Goal: Communication & Community: Answer question/provide support

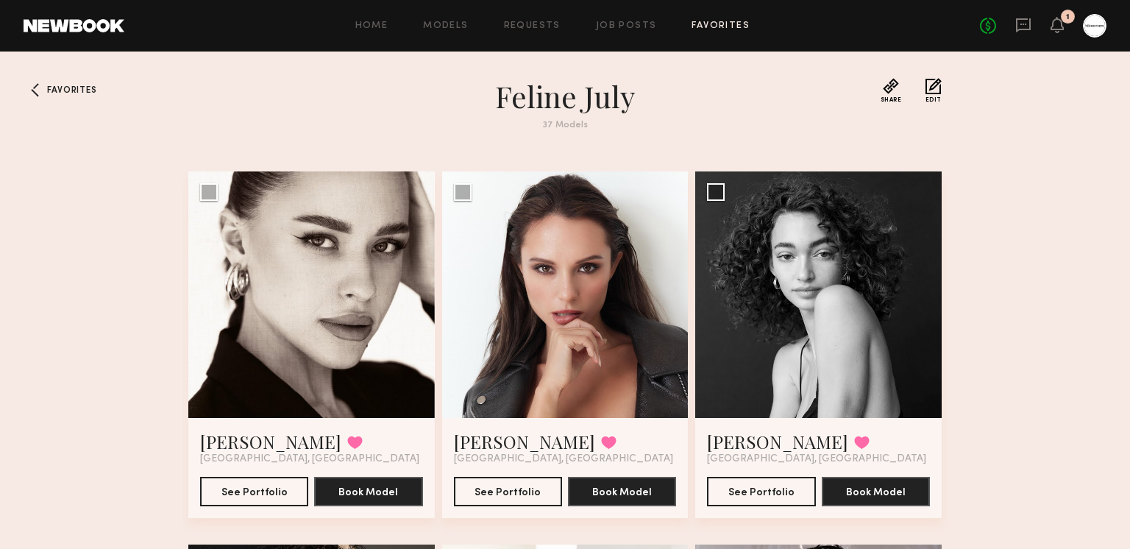
click at [1019, 32] on link at bounding box center [1023, 26] width 16 height 18
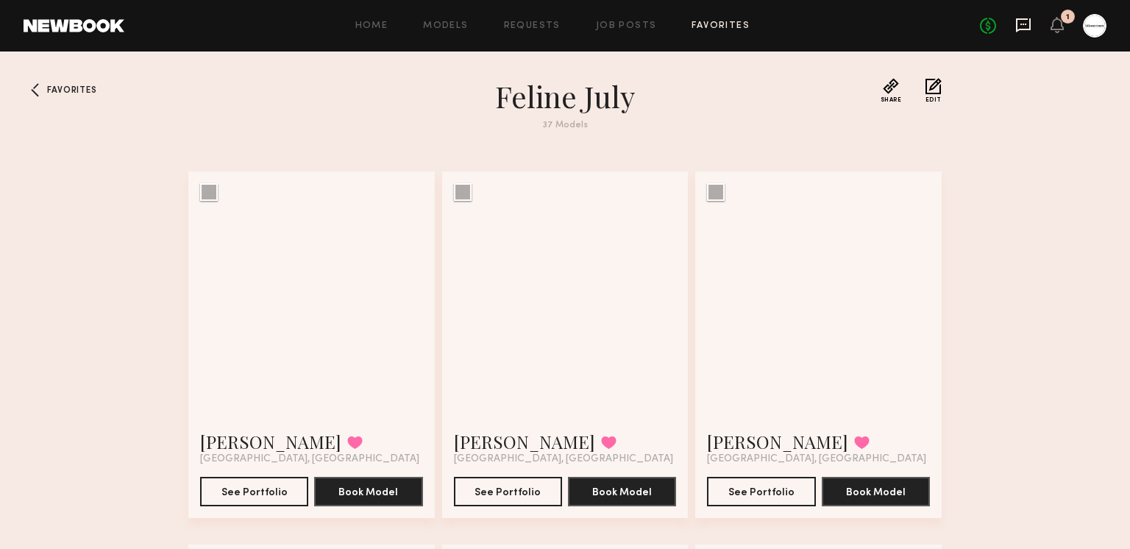
click at [1025, 21] on icon at bounding box center [1023, 25] width 16 height 16
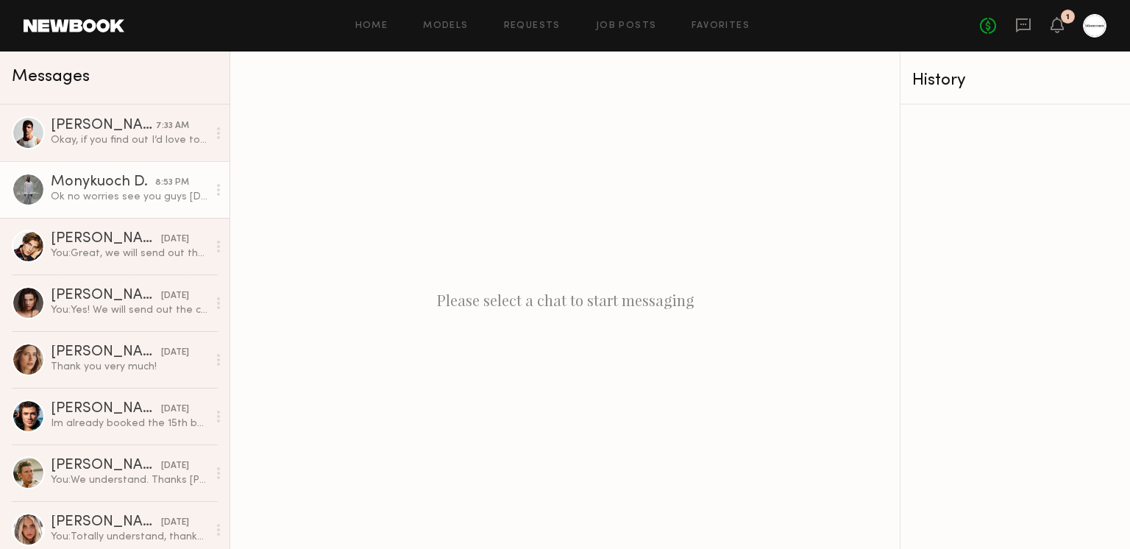
click at [96, 190] on div "Ok no worries see you guys [DATE] and 2138874175" at bounding box center [129, 197] width 157 height 14
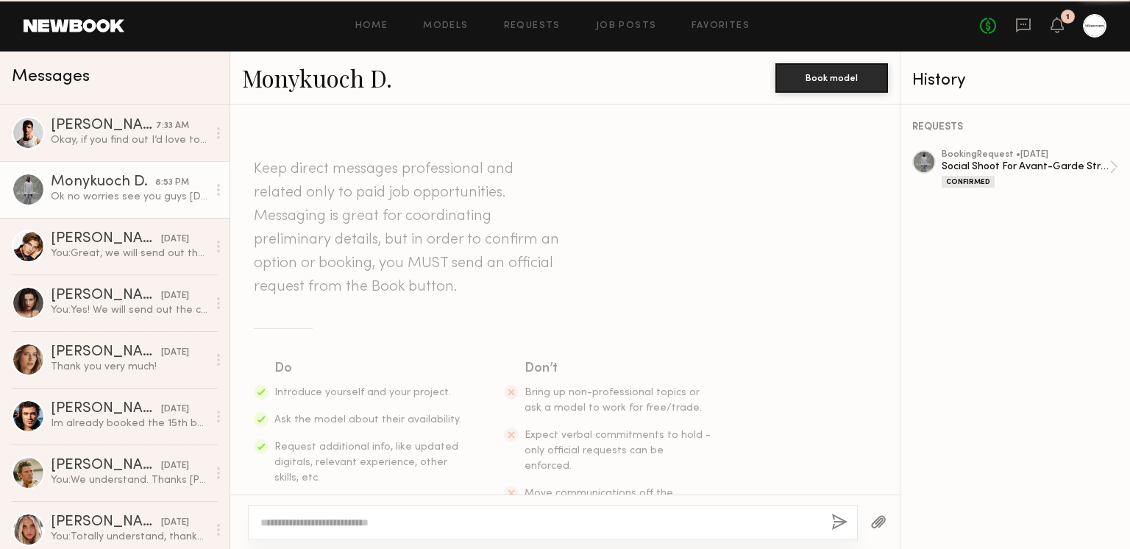
scroll to position [1097, 0]
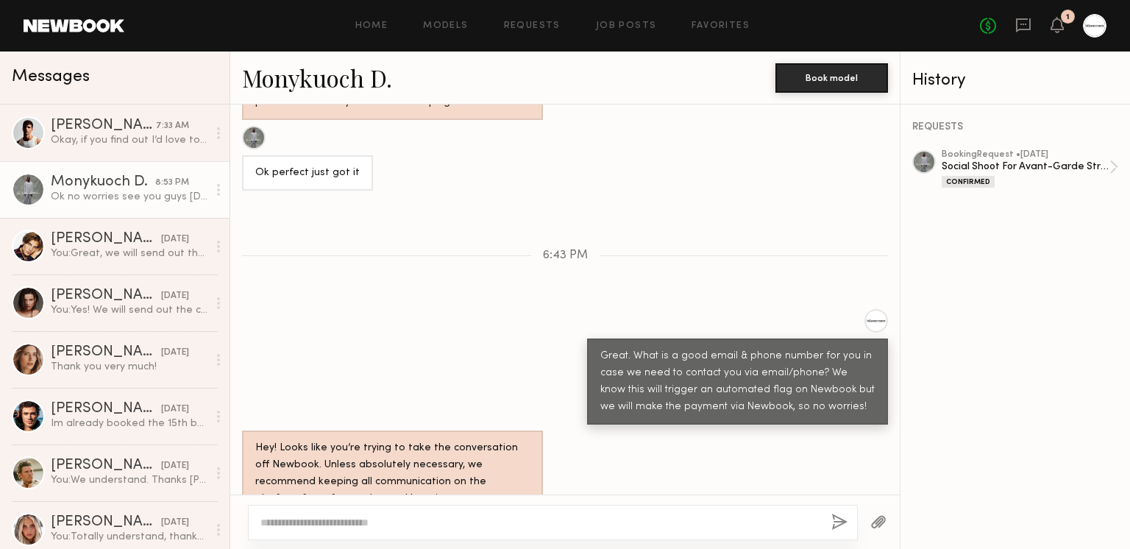
click at [547, 524] on textarea at bounding box center [539, 522] width 559 height 15
type textarea "**********"
click at [835, 521] on button "button" at bounding box center [840, 522] width 16 height 18
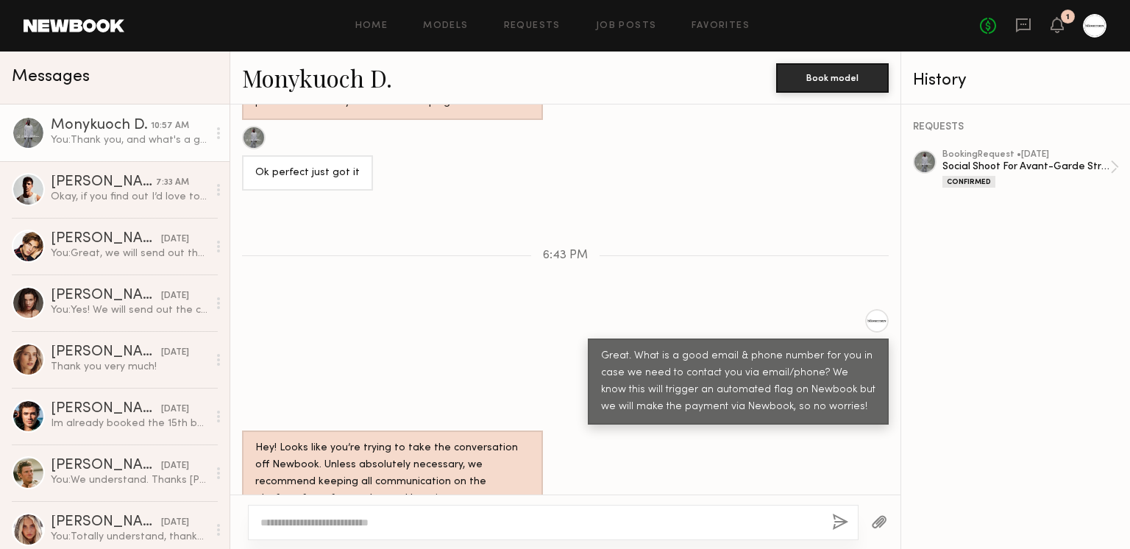
scroll to position [1391, 0]
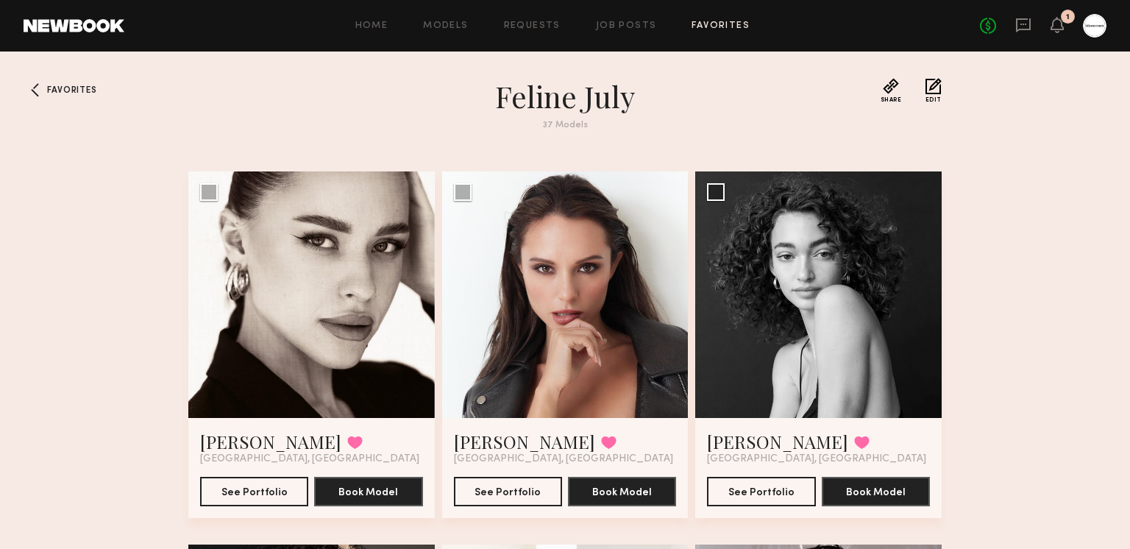
click at [1021, 37] on div "No fees up to $5,000 1" at bounding box center [1043, 26] width 126 height 24
click at [1021, 28] on icon at bounding box center [1023, 25] width 15 height 14
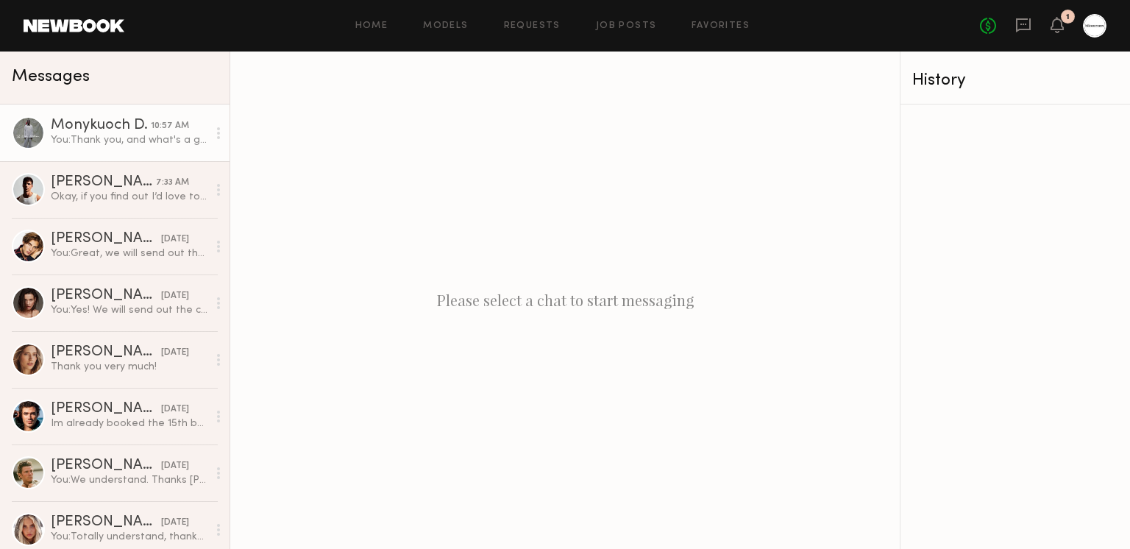
click at [150, 152] on link "Monykuoch D. 10:57 AM You: Thank you, and what's a good email?" at bounding box center [114, 132] width 229 height 57
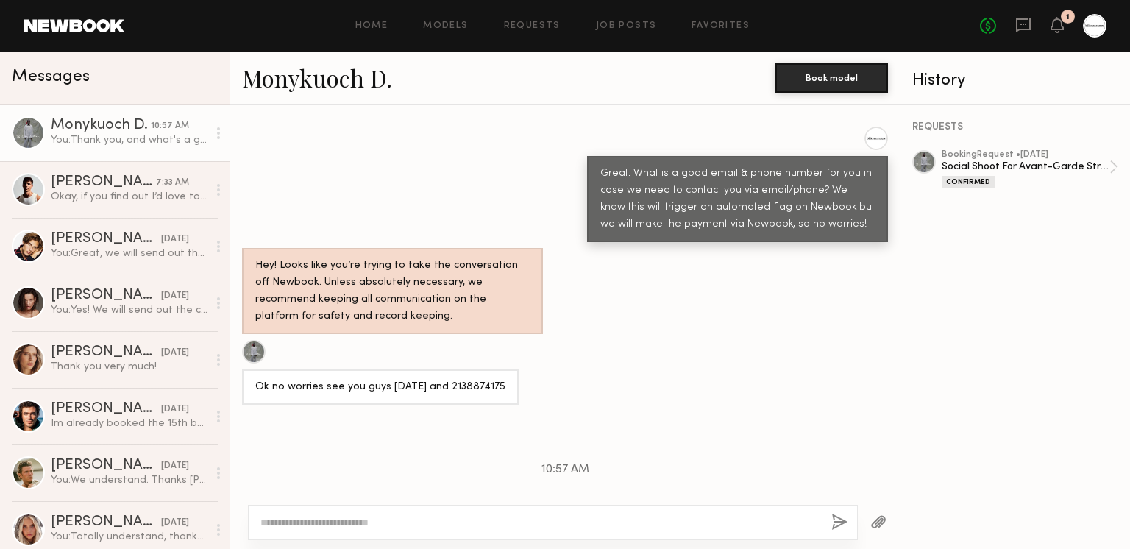
scroll to position [1279, 0]
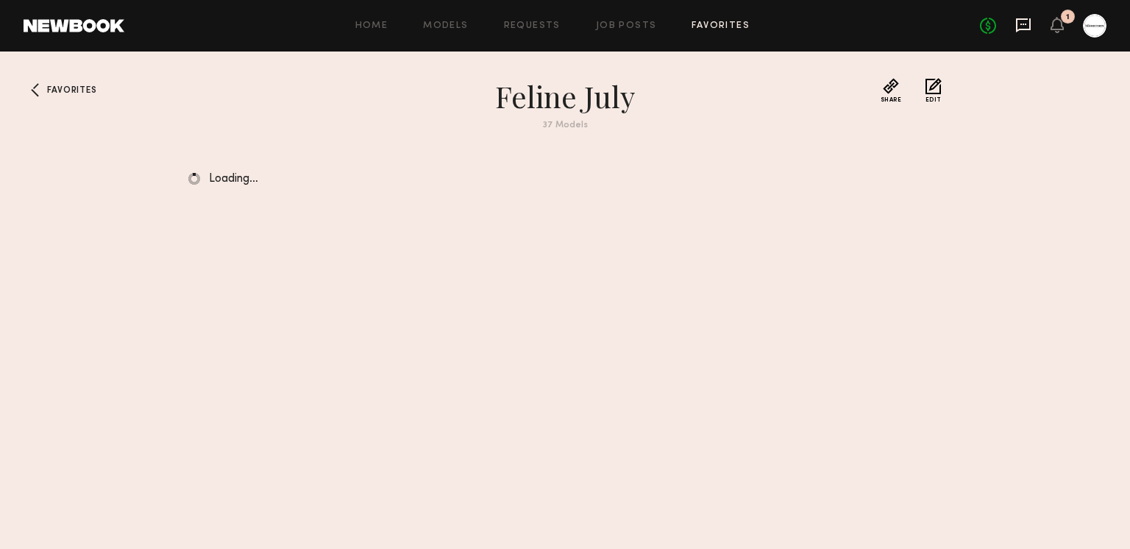
click at [1025, 20] on icon at bounding box center [1023, 25] width 16 height 16
click at [1032, 26] on div "No fees up to $5,000 1" at bounding box center [1043, 26] width 126 height 24
click at [1030, 26] on icon at bounding box center [1023, 25] width 15 height 14
click at [1019, 21] on icon at bounding box center [1023, 25] width 16 height 16
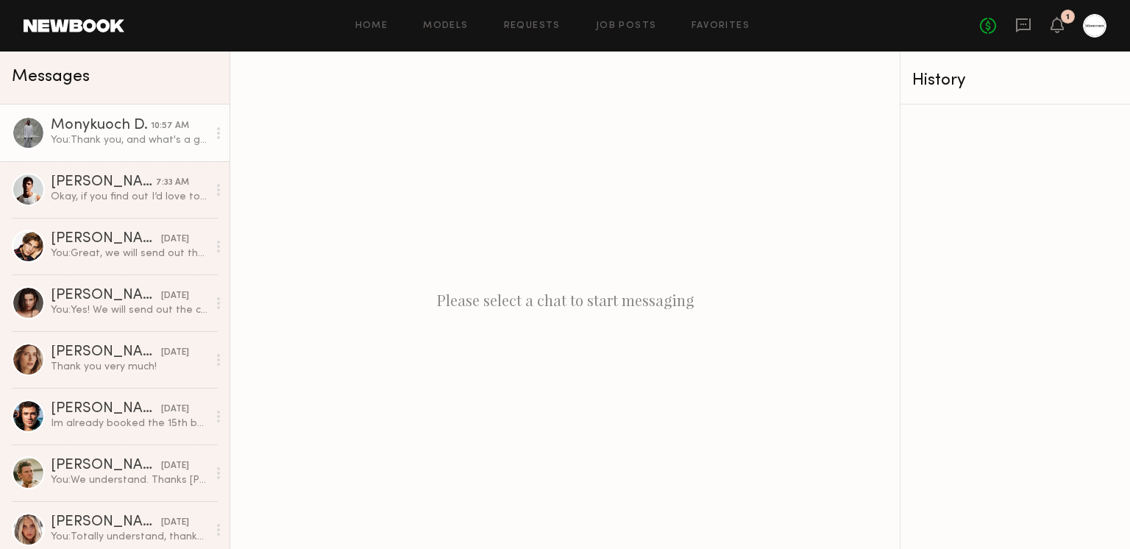
click at [65, 141] on div "You: Thank you, and what's a good email?" at bounding box center [129, 140] width 157 height 14
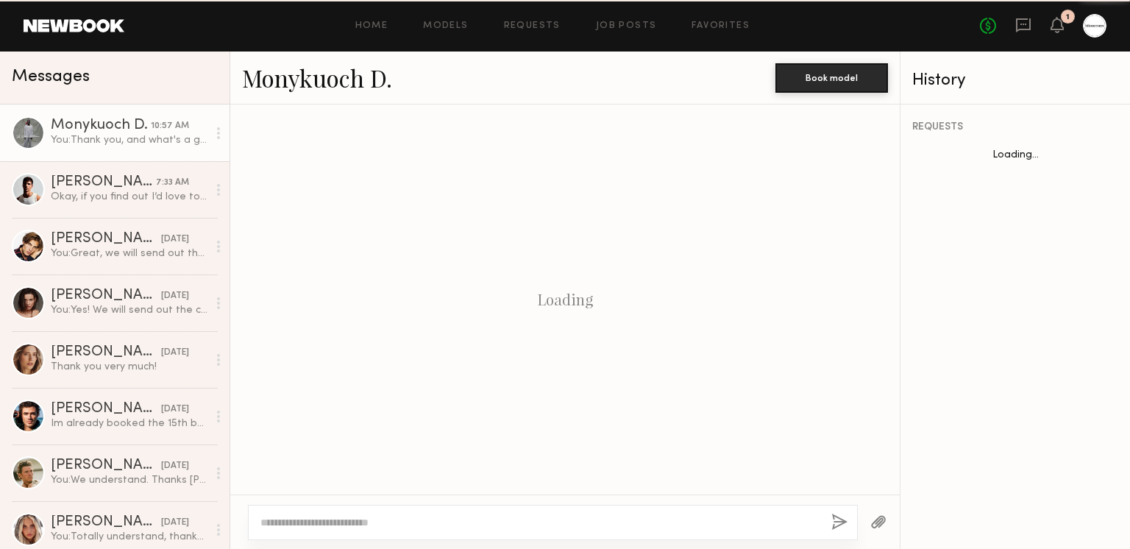
scroll to position [1280, 0]
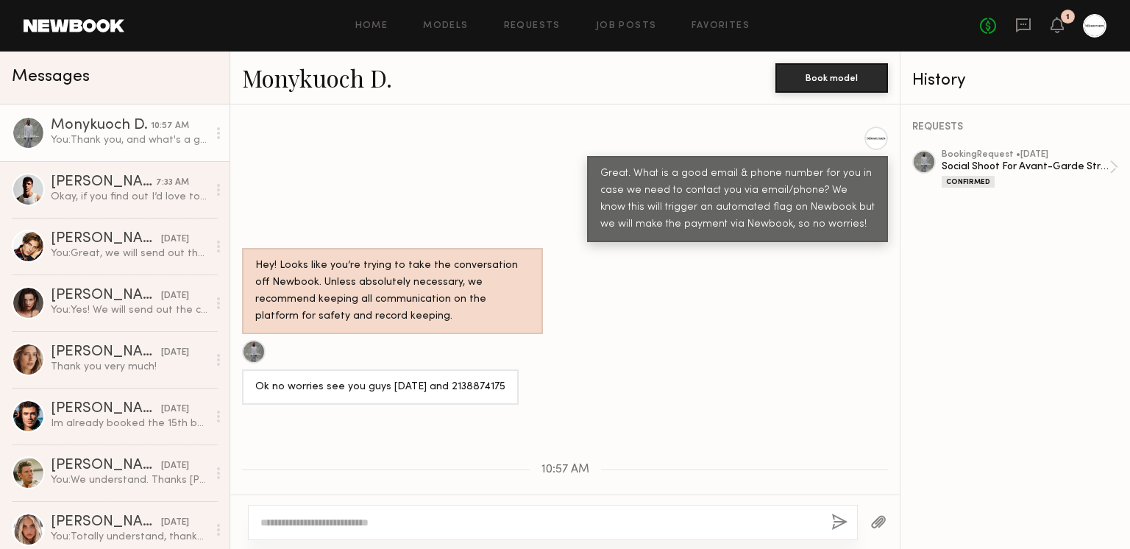
click at [304, 85] on link "Monykuoch D." at bounding box center [317, 78] width 150 height 32
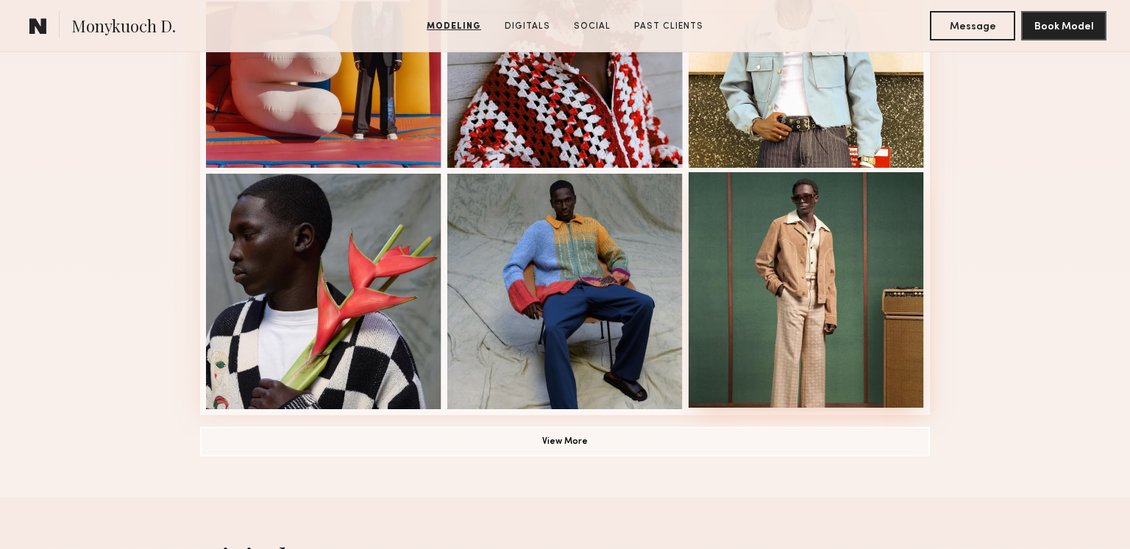
scroll to position [994, 0]
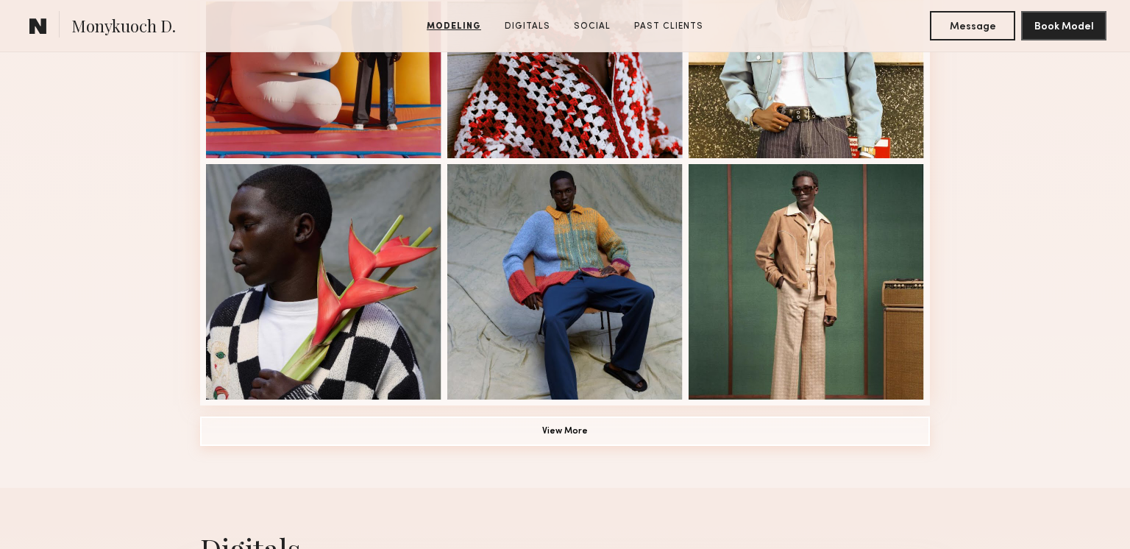
click at [488, 430] on button "View More" at bounding box center [565, 430] width 730 height 29
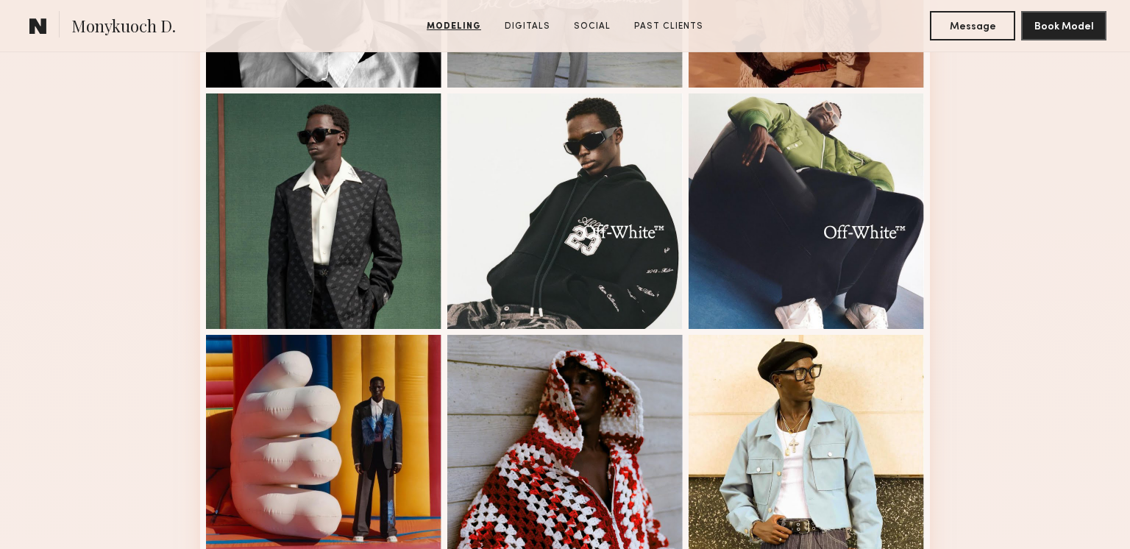
scroll to position [573, 0]
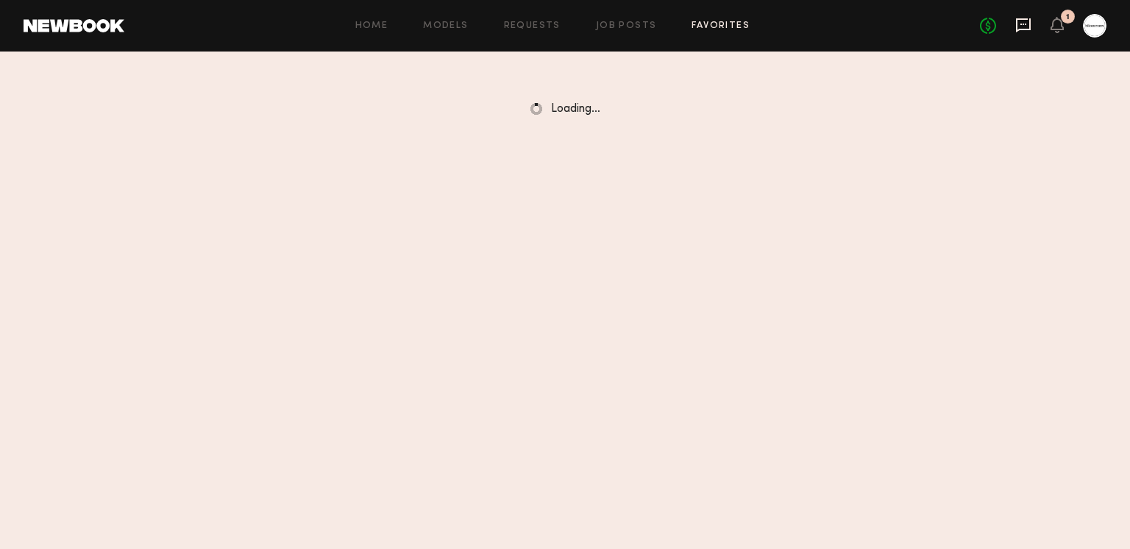
click at [1022, 24] on icon at bounding box center [1023, 25] width 16 height 16
click at [1016, 35] on div "No fees up to $5,000 1" at bounding box center [1043, 26] width 126 height 24
click at [1021, 29] on icon at bounding box center [1023, 25] width 15 height 14
click at [1027, 30] on icon at bounding box center [1023, 25] width 16 height 16
click at [1036, 26] on div "No fees up to $5,000 1" at bounding box center [1043, 26] width 126 height 24
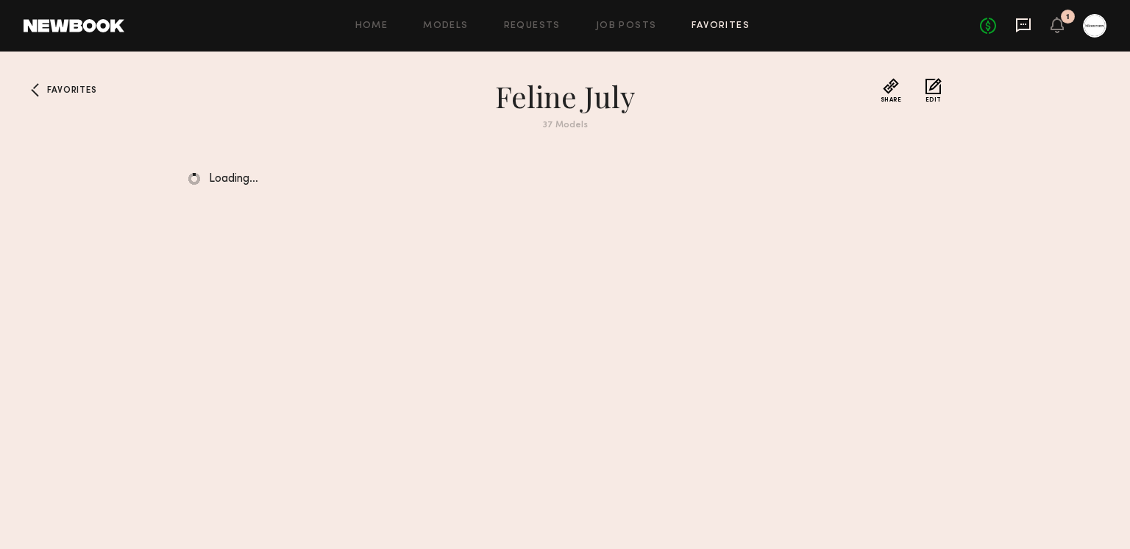
click at [1029, 25] on icon at bounding box center [1023, 25] width 15 height 14
